Goal: Task Accomplishment & Management: Manage account settings

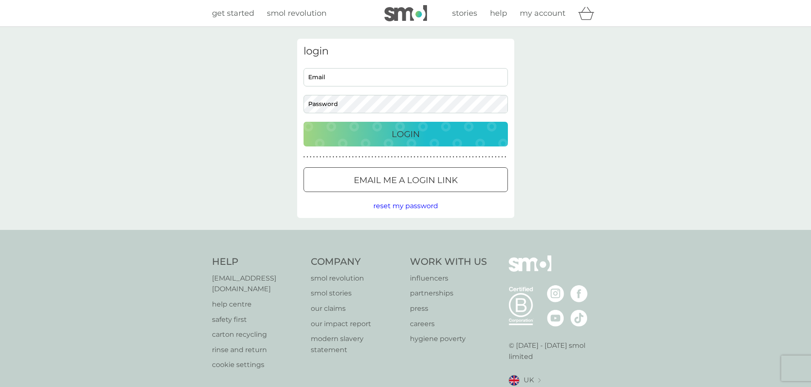
type input "[PERSON_NAME][EMAIL_ADDRESS][DOMAIN_NAME]"
click at [459, 140] on div "Login" at bounding box center [405, 134] width 187 height 14
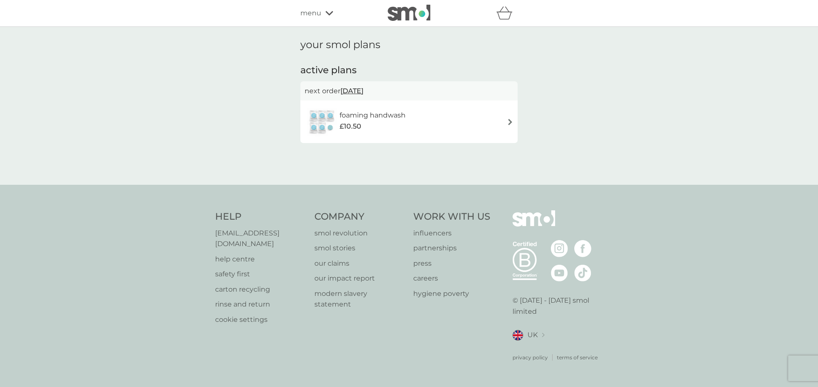
click at [397, 123] on div "£10.50" at bounding box center [372, 126] width 66 height 11
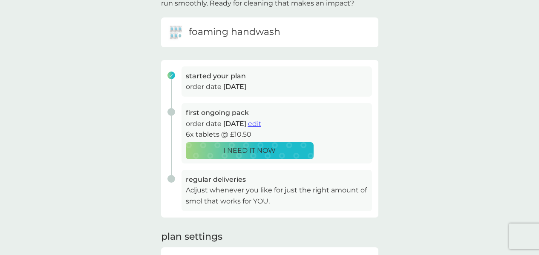
scroll to position [85, 0]
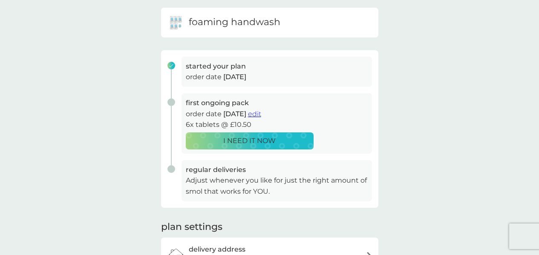
click at [261, 115] on span "edit" at bounding box center [254, 114] width 13 height 8
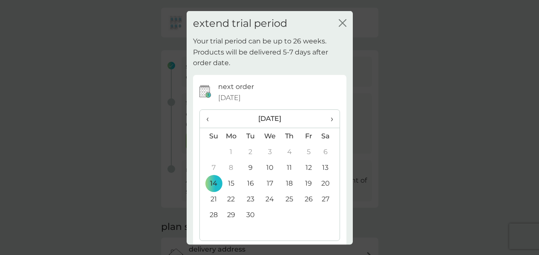
click at [250, 214] on td "30" at bounding box center [250, 215] width 19 height 16
click at [339, 22] on icon "close" at bounding box center [343, 23] width 8 height 8
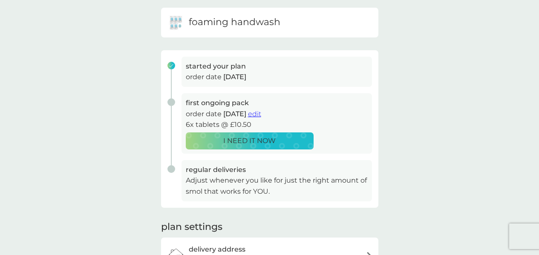
click at [261, 112] on span "edit" at bounding box center [254, 114] width 13 height 8
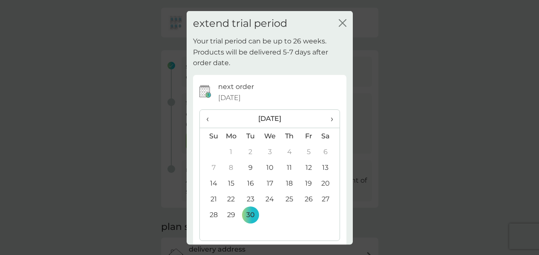
click at [250, 214] on td "30" at bounding box center [250, 215] width 19 height 16
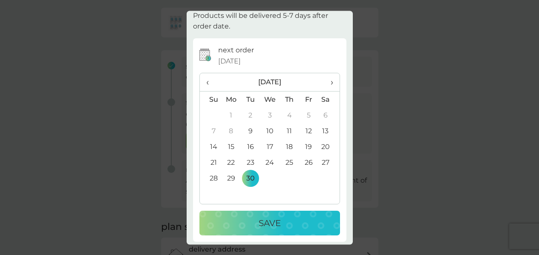
scroll to position [40, 0]
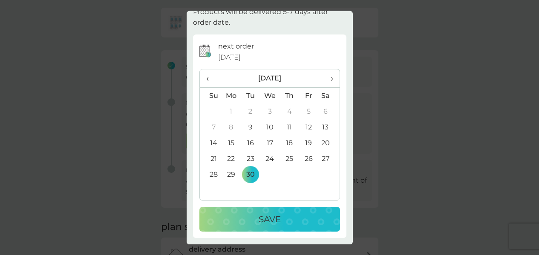
click at [275, 213] on p "Save" at bounding box center [270, 220] width 22 height 14
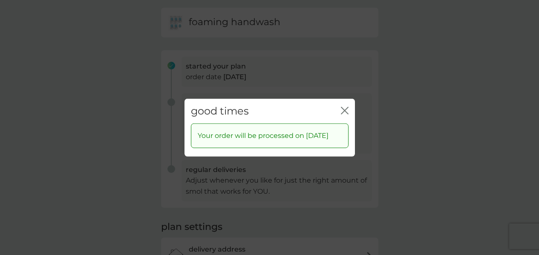
click at [338, 105] on div "good times close" at bounding box center [269, 110] width 170 height 25
click at [342, 106] on icon "close" at bounding box center [345, 110] width 8 height 8
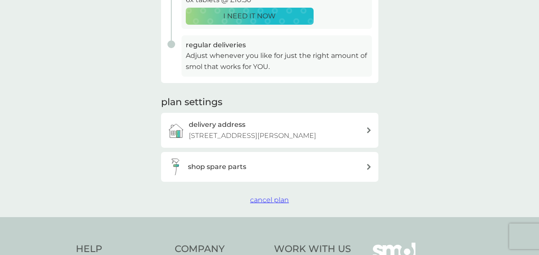
scroll to position [213, 0]
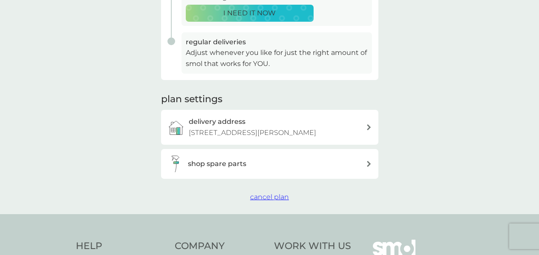
click at [267, 167] on div "shop spare parts" at bounding box center [277, 163] width 178 height 11
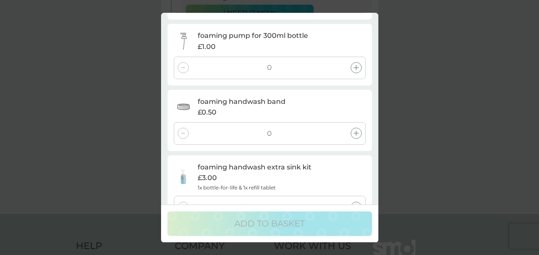
scroll to position [112, 0]
